Goal: Task Accomplishment & Management: Complete application form

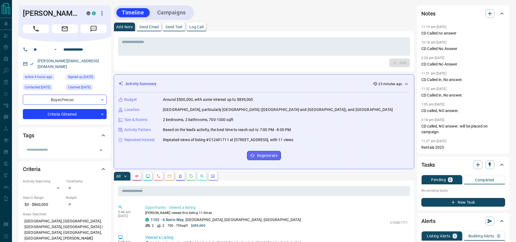
click at [153, 66] on div "Add" at bounding box center [264, 63] width 292 height 9
click at [72, 68] on div "**********" at bounding box center [65, 83] width 93 height 83
click at [23, 36] on div "[PERSON_NAME] M C" at bounding box center [65, 23] width 93 height 36
click at [23, 33] on div "[PERSON_NAME] M C" at bounding box center [65, 23] width 93 height 36
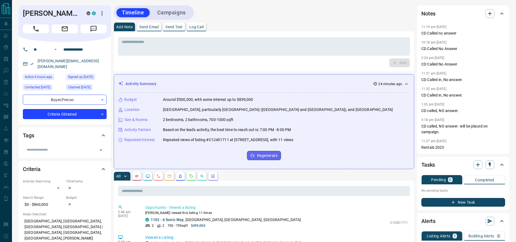
click at [24, 32] on div "[PERSON_NAME] M C" at bounding box center [65, 23] width 93 height 36
click at [29, 30] on button "Call" at bounding box center [36, 28] width 26 height 9
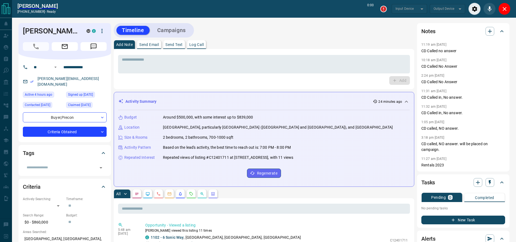
type input "*******"
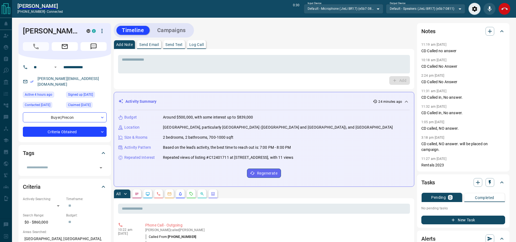
click at [504, 12] on button "End Call" at bounding box center [505, 9] width 12 height 12
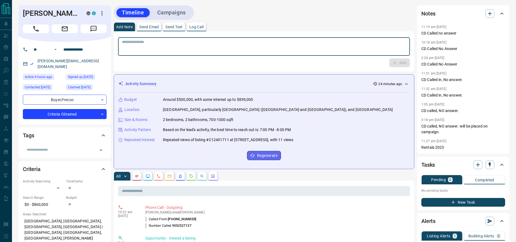
drag, startPoint x: 347, startPoint y: 40, endPoint x: 343, endPoint y: 41, distance: 4.4
click at [343, 41] on textarea at bounding box center [264, 47] width 284 height 14
type textarea "**********"
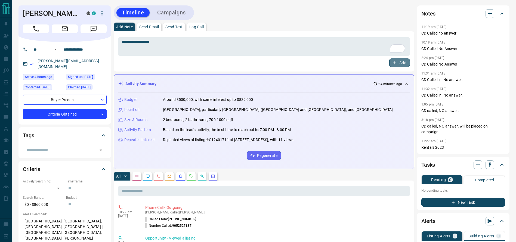
click at [401, 61] on button "Add" at bounding box center [399, 63] width 21 height 9
click at [182, 12] on button "Campaigns" at bounding box center [171, 12] width 39 height 9
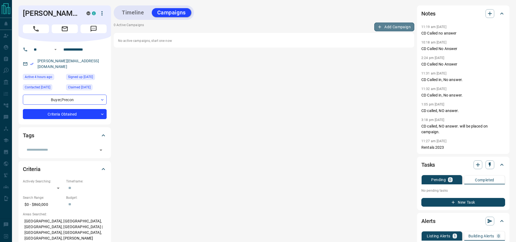
click at [386, 31] on button "Add Campaign" at bounding box center [394, 27] width 40 height 9
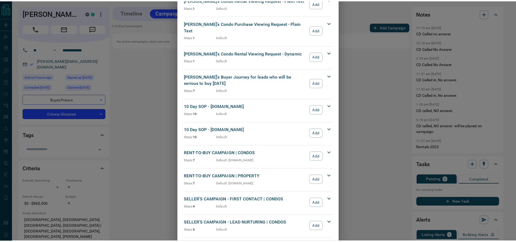
scroll to position [561, 0]
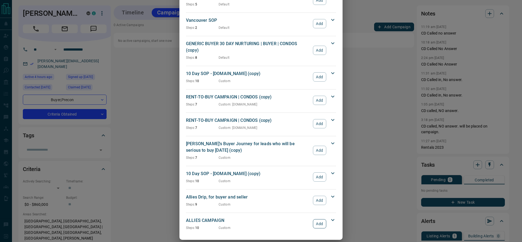
click at [317, 219] on button "Add" at bounding box center [319, 223] width 13 height 9
